Goal: Task Accomplishment & Management: Use online tool/utility

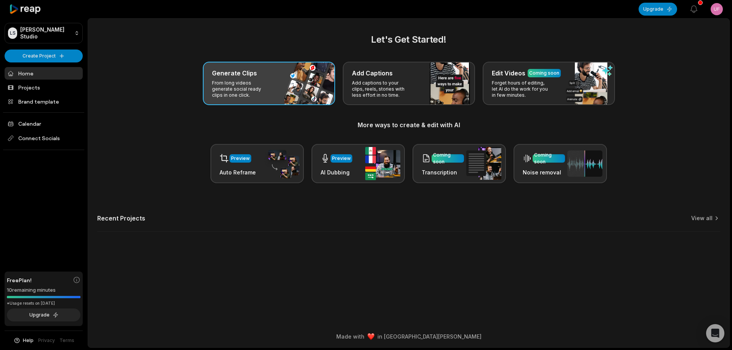
click at [227, 83] on p "From long videos generate social ready clips in one click." at bounding box center [241, 89] width 59 height 18
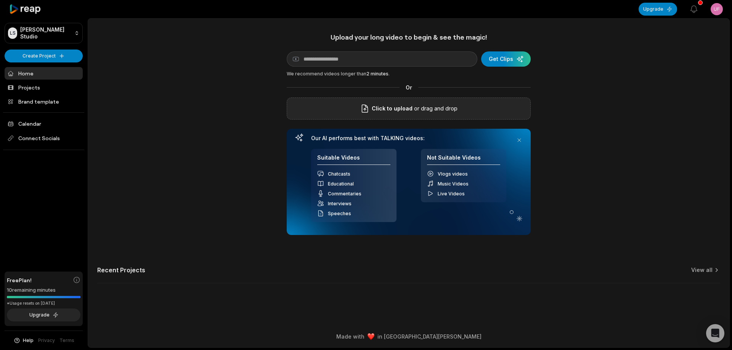
click at [422, 101] on div "Click to upload or drag and drop" at bounding box center [409, 109] width 244 height 22
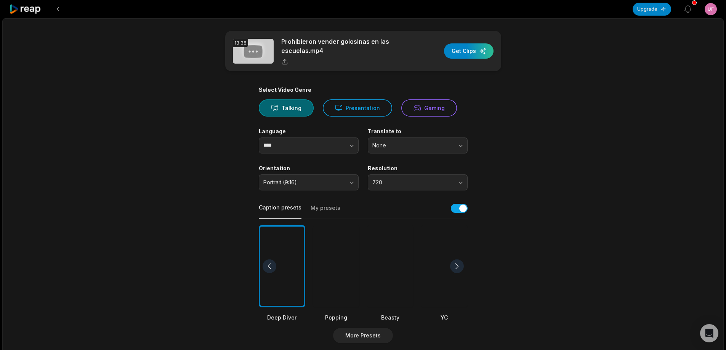
click at [393, 267] on div at bounding box center [390, 266] width 47 height 83
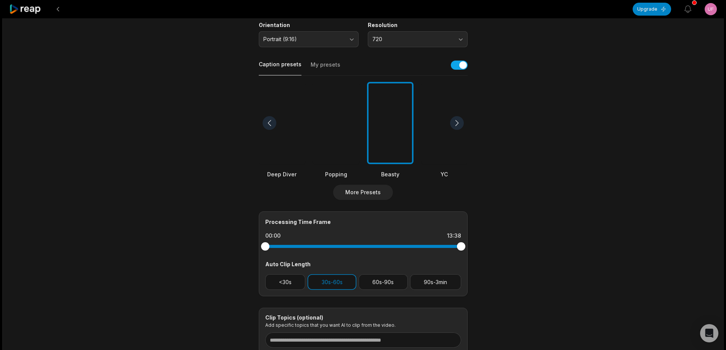
scroll to position [152, 0]
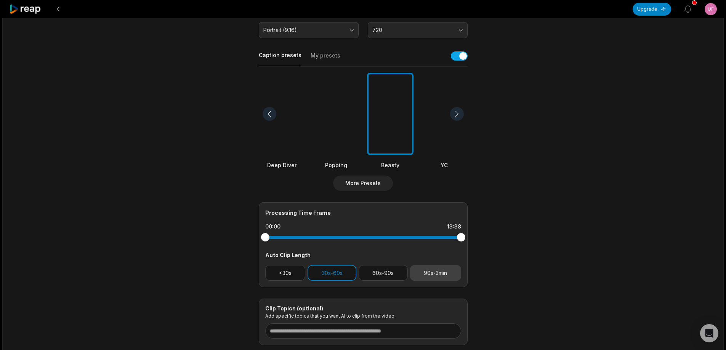
click at [432, 271] on button "90s-3min" at bounding box center [435, 273] width 51 height 16
click at [332, 274] on button "30s-60s" at bounding box center [332, 273] width 49 height 16
drag, startPoint x: 460, startPoint y: 237, endPoint x: 409, endPoint y: 242, distance: 51.3
click at [409, 242] on div at bounding box center [363, 238] width 196 height 14
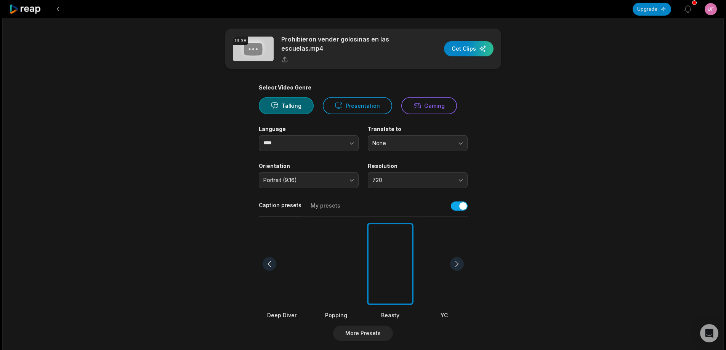
scroll to position [0, 0]
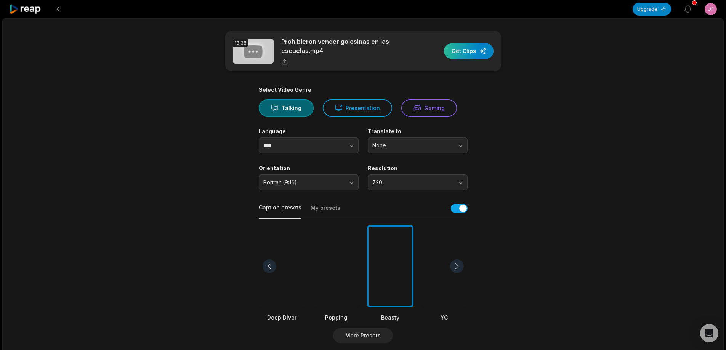
click at [476, 51] on div "button" at bounding box center [469, 50] width 50 height 15
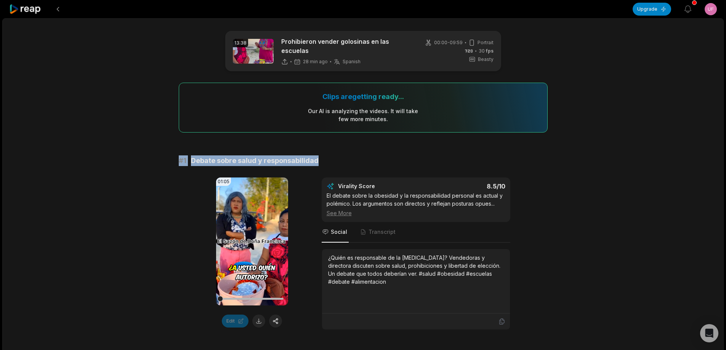
drag, startPoint x: 173, startPoint y: 163, endPoint x: 316, endPoint y: 162, distance: 143.3
copy div "# 1 Debate sobre salud y responsabilidad"
click at [261, 325] on button at bounding box center [258, 321] width 13 height 13
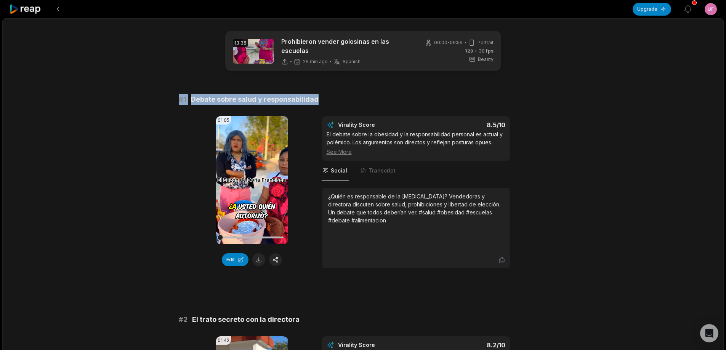
drag, startPoint x: 326, startPoint y: 197, endPoint x: 383, endPoint y: 213, distance: 59.8
click at [395, 221] on div "¿Quién es responsable de la [MEDICAL_DATA]? Vendedoras y directora discuten sob…" at bounding box center [416, 220] width 188 height 64
copy div "¿Quién es responsable de la [MEDICAL_DATA]? Vendedoras y directora discuten sob…"
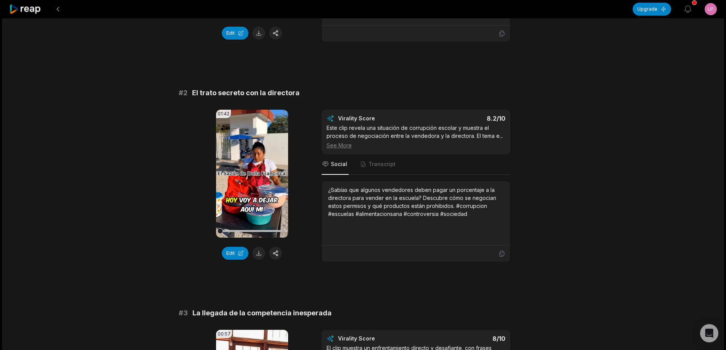
scroll to position [229, 0]
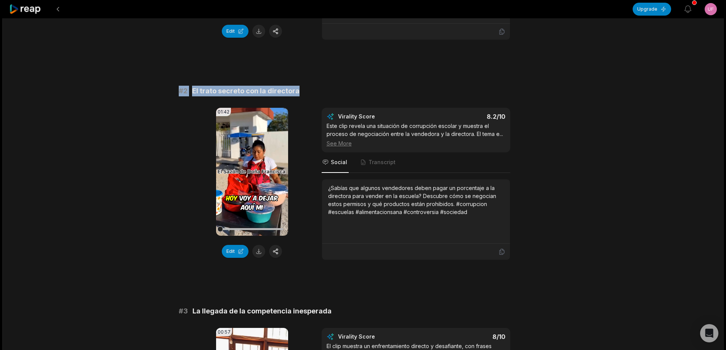
drag, startPoint x: 173, startPoint y: 90, endPoint x: 303, endPoint y: 88, distance: 130.4
copy div "# 2 El trato secreto con la directora"
click at [259, 256] on button at bounding box center [258, 251] width 13 height 13
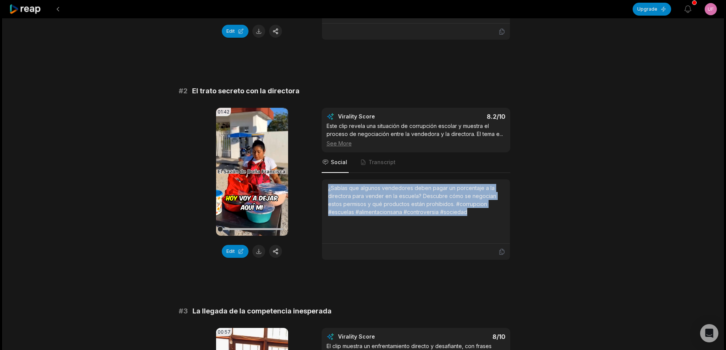
drag, startPoint x: 326, startPoint y: 187, endPoint x: 469, endPoint y: 210, distance: 145.1
click at [491, 213] on div "¿Sabías que algunos vendedores deben pagar un porcentaje a la directora para ve…" at bounding box center [416, 212] width 188 height 64
copy div "¿Sabías que algunos vendedores deben pagar un porcentaje a la directora para ve…"
